Goal: Task Accomplishment & Management: Use online tool/utility

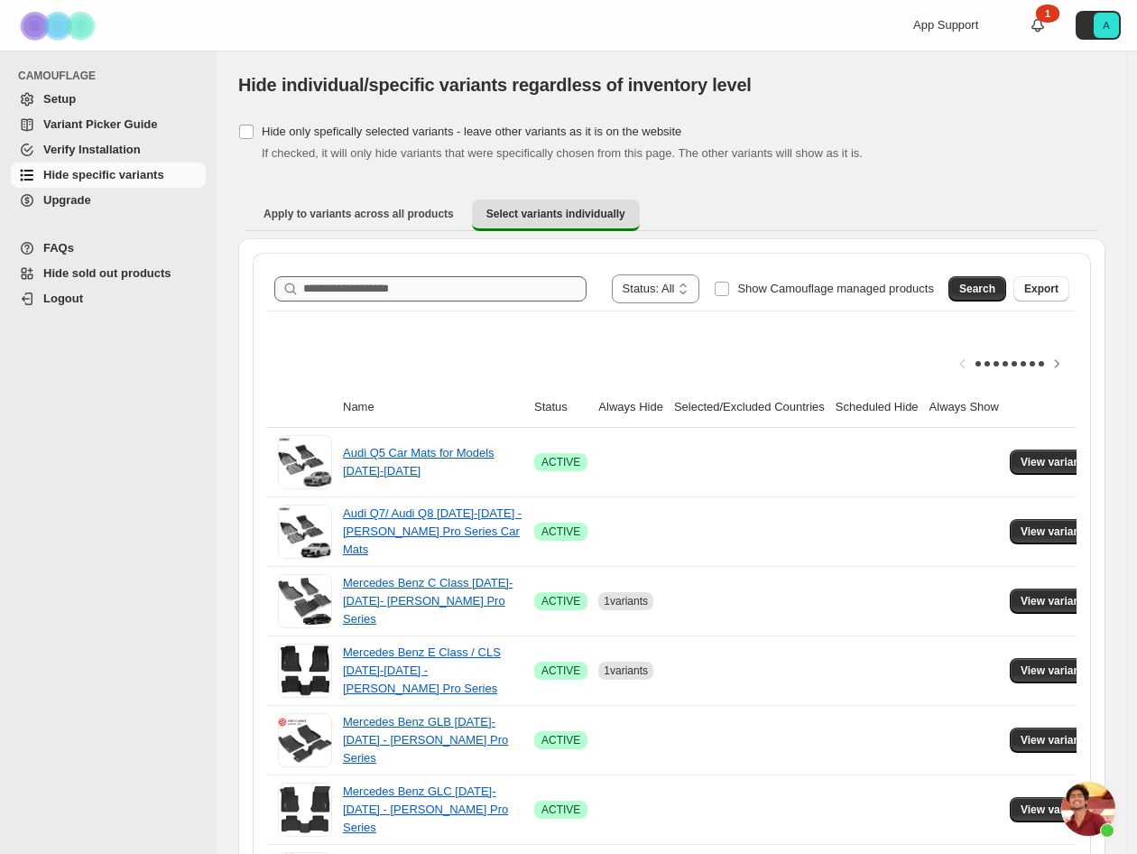
scroll to position [3627, 0]
click at [405, 288] on input "Search product name" at bounding box center [444, 288] width 283 height 25
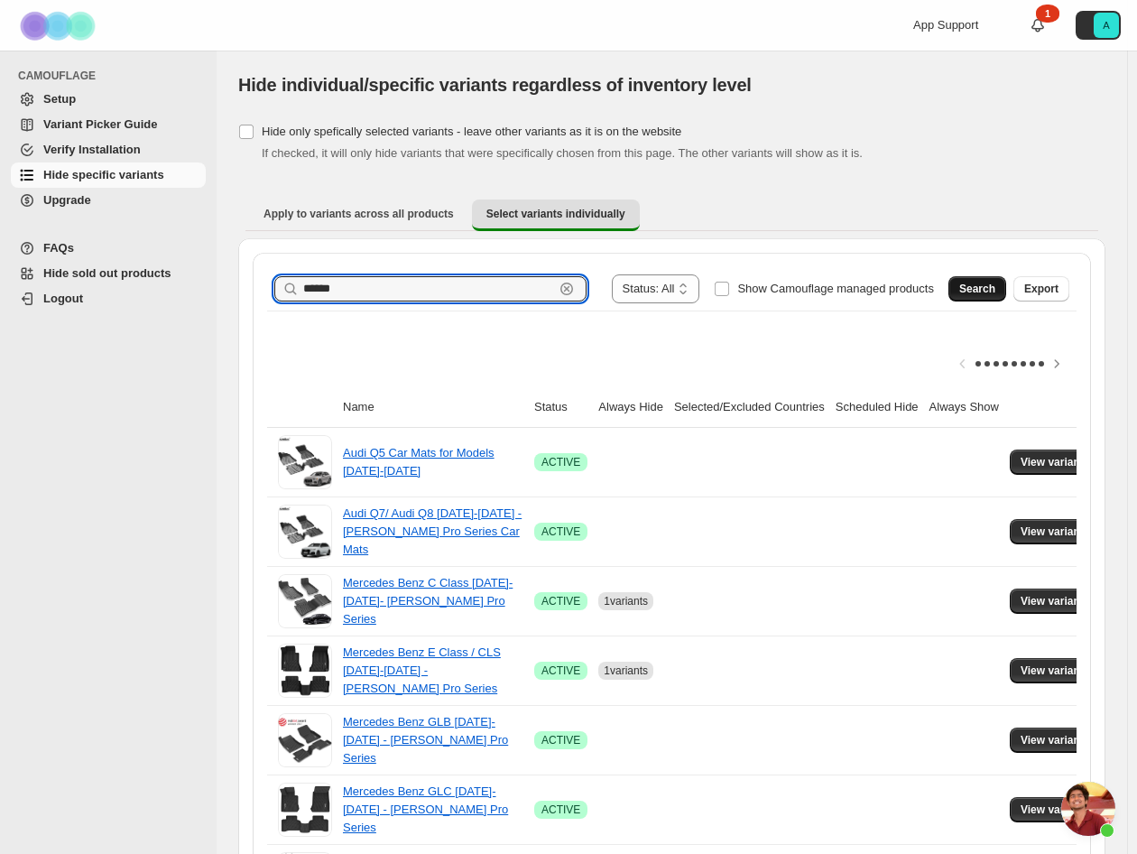
type input "******"
click at [992, 295] on span "Search" at bounding box center [977, 289] width 36 height 14
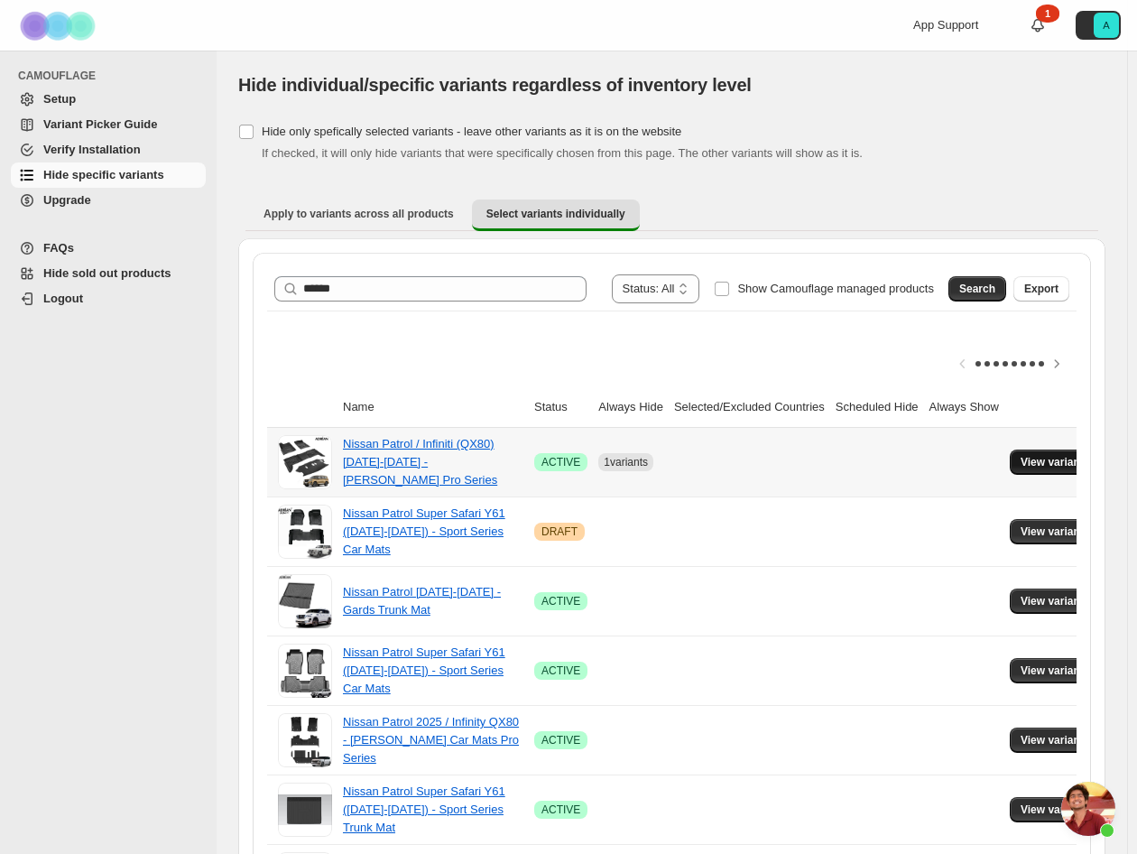
click at [1036, 467] on span "View variants" at bounding box center [1055, 462] width 69 height 14
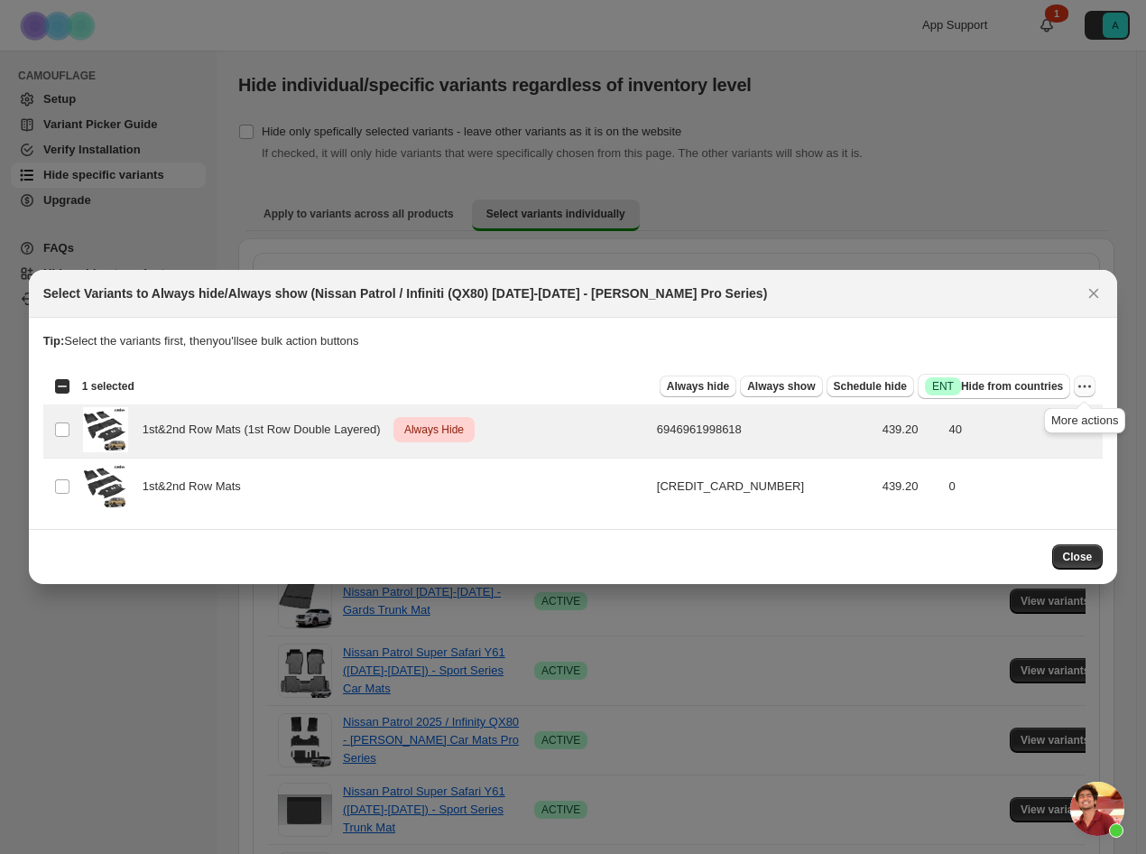
click at [1079, 386] on icon "More actions" at bounding box center [1079, 386] width 3 height 3
click at [1049, 423] on span "Undo always hide" at bounding box center [1019, 422] width 131 height 18
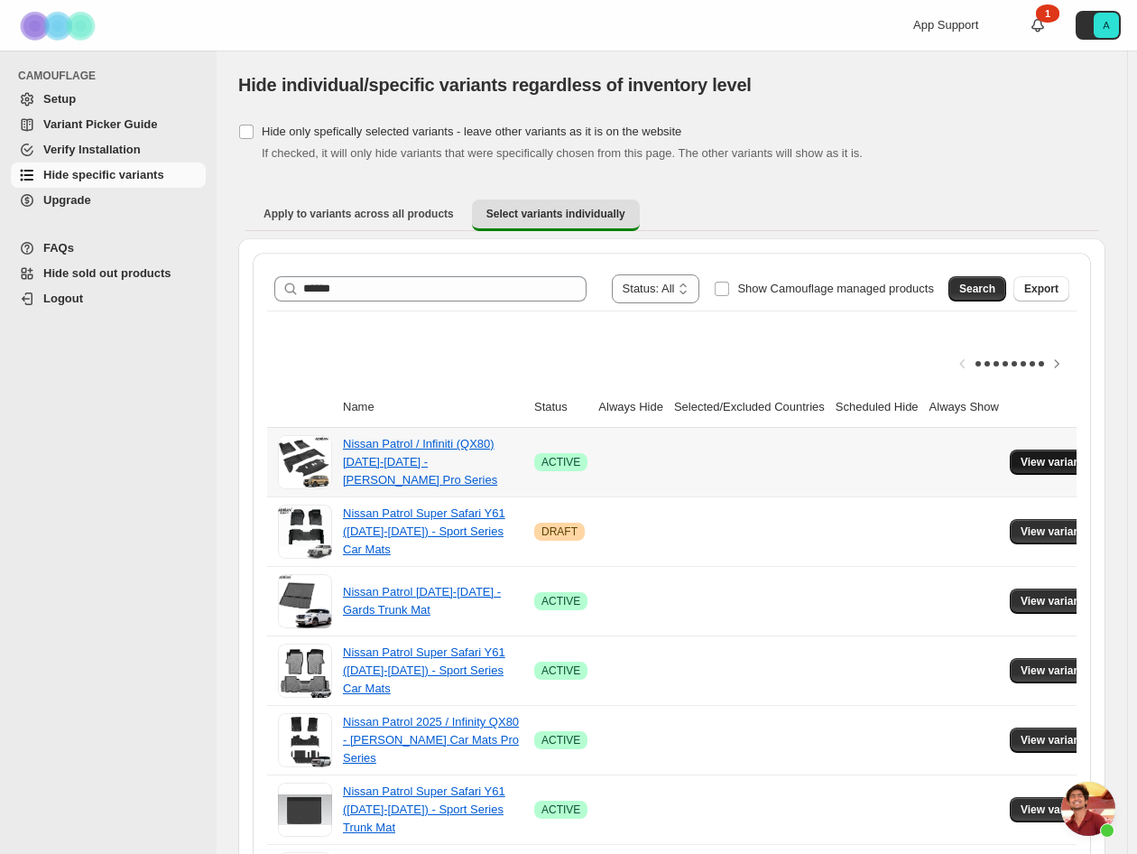
click at [1039, 458] on span "View variants" at bounding box center [1055, 462] width 69 height 14
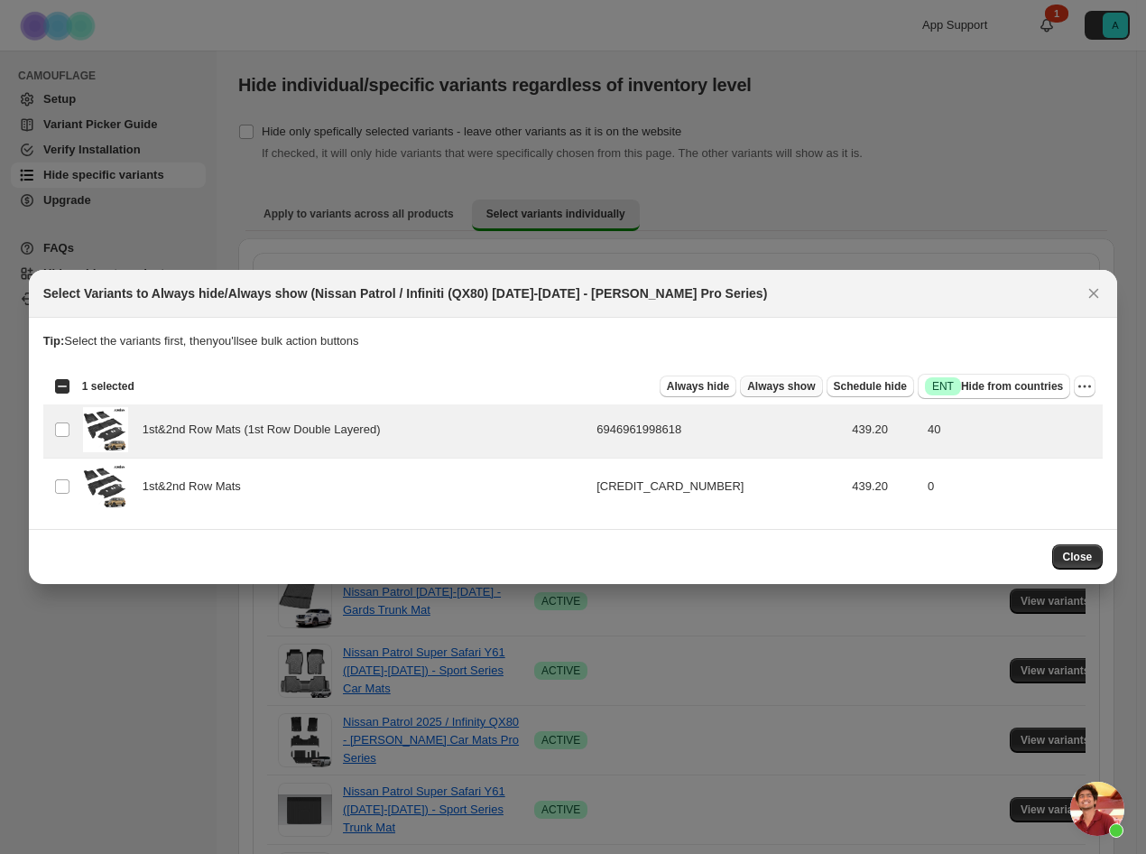
click at [799, 381] on span "Always show" at bounding box center [781, 386] width 68 height 14
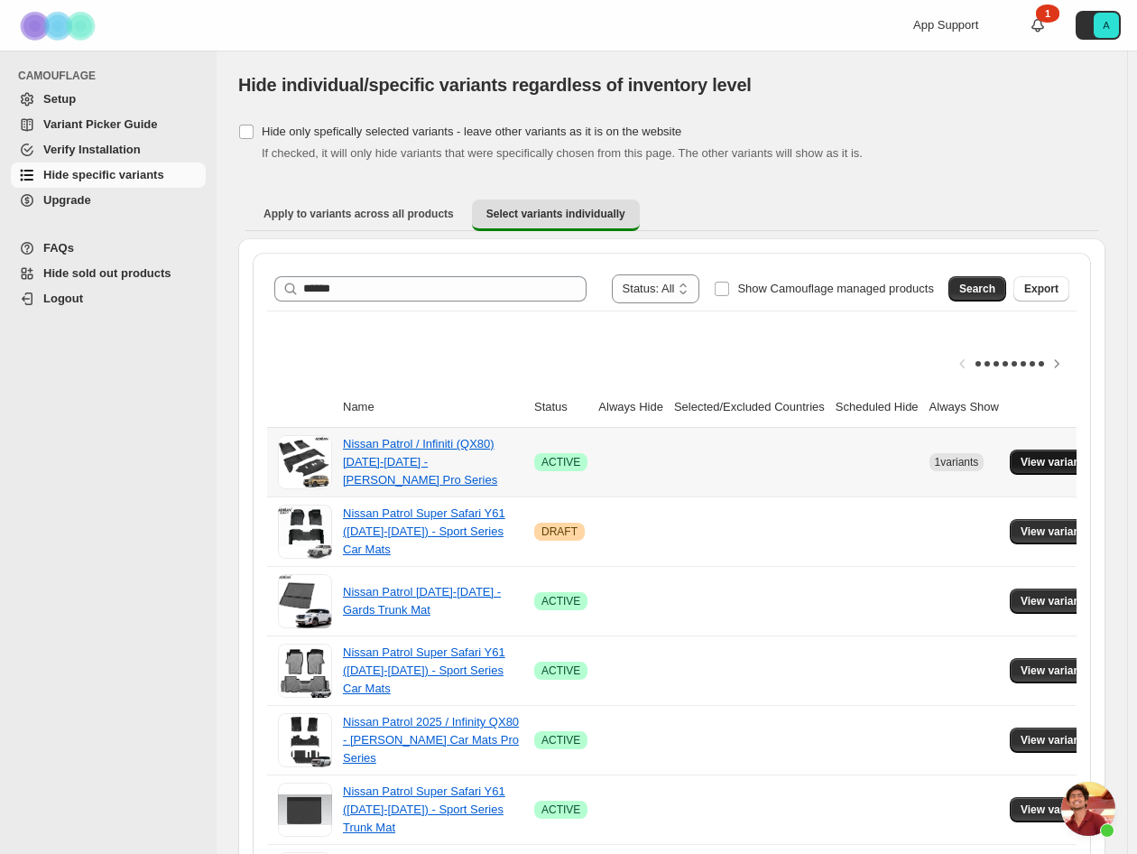
click at [1025, 456] on span "View variants" at bounding box center [1055, 462] width 69 height 14
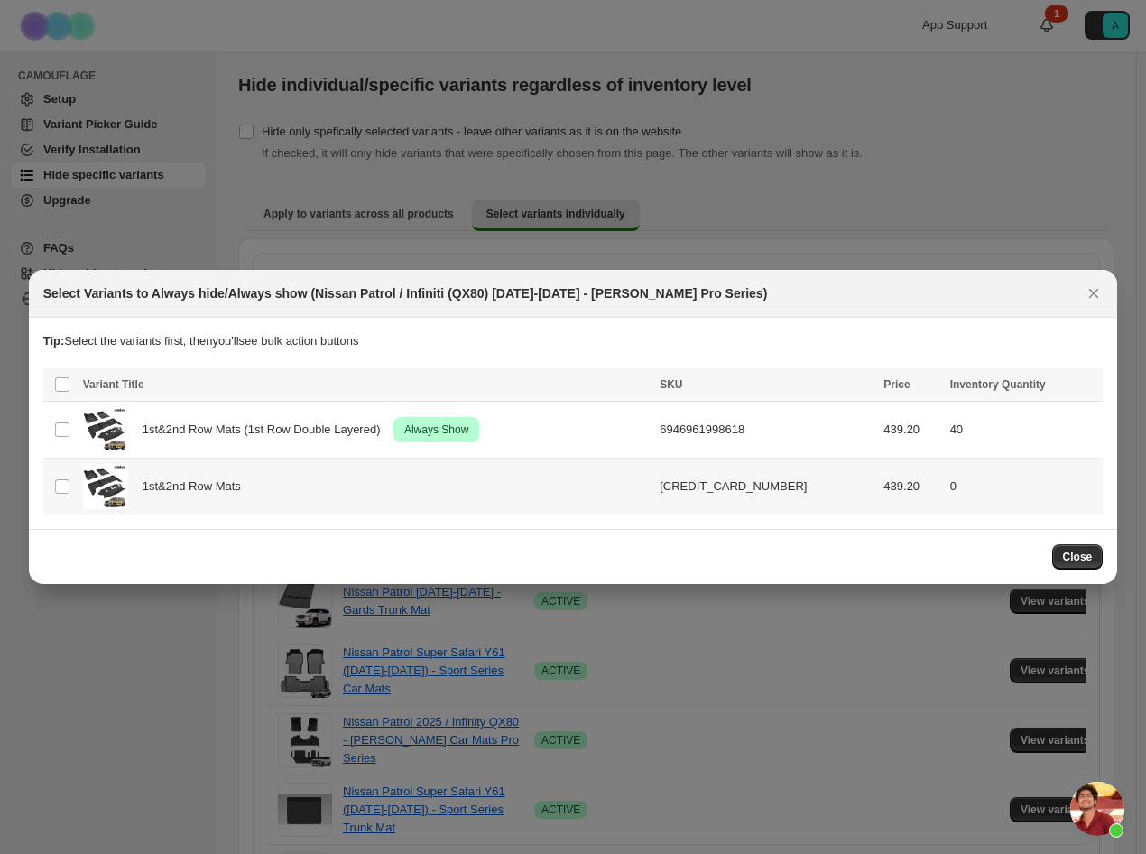
click at [78, 485] on td "1st&2nd Row Mats" at bounding box center [366, 486] width 577 height 57
click at [716, 388] on span "Always hide" at bounding box center [698, 386] width 62 height 14
